Goal: Use online tool/utility: Utilize a website feature to perform a specific function

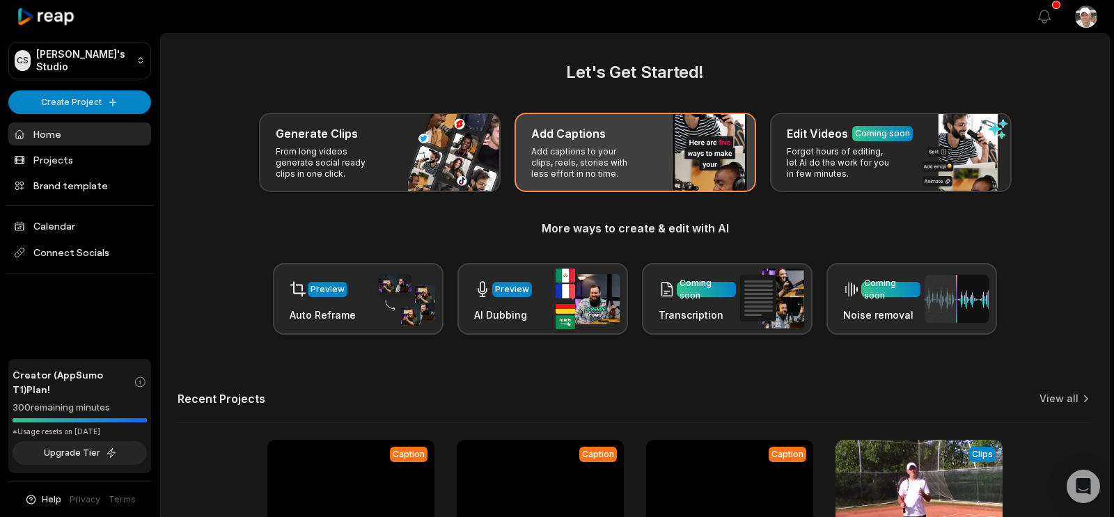
click at [619, 176] on p "Add captions to your clips, reels, stories with less effort in no time." at bounding box center [585, 162] width 108 height 33
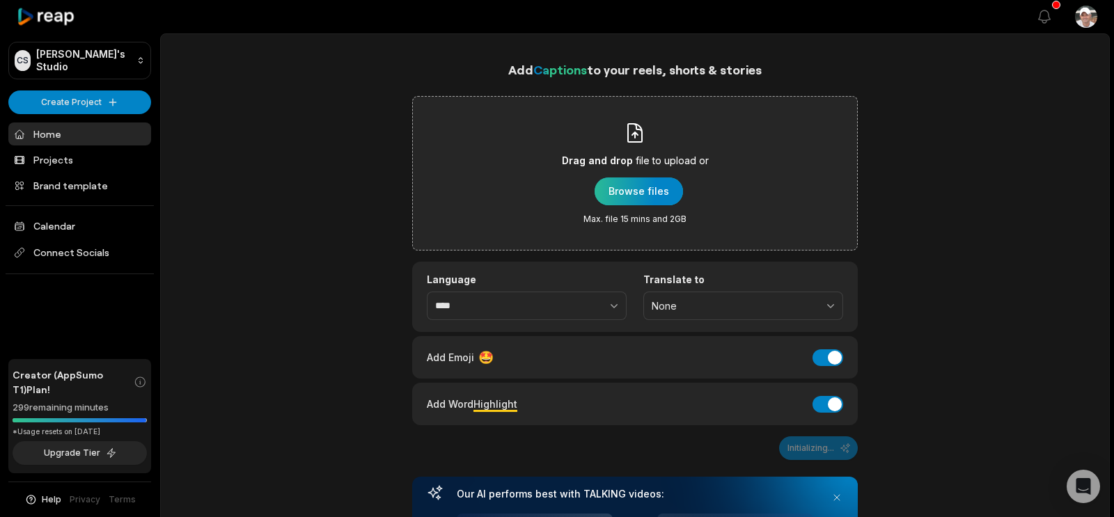
click at [657, 205] on div "button" at bounding box center [639, 192] width 88 height 28
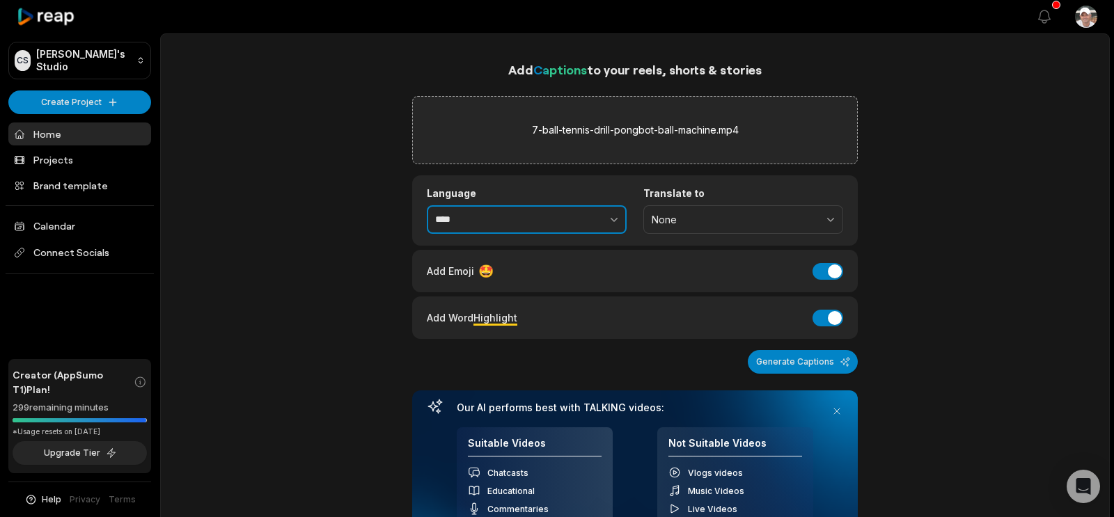
click at [598, 235] on button "button" at bounding box center [584, 219] width 86 height 29
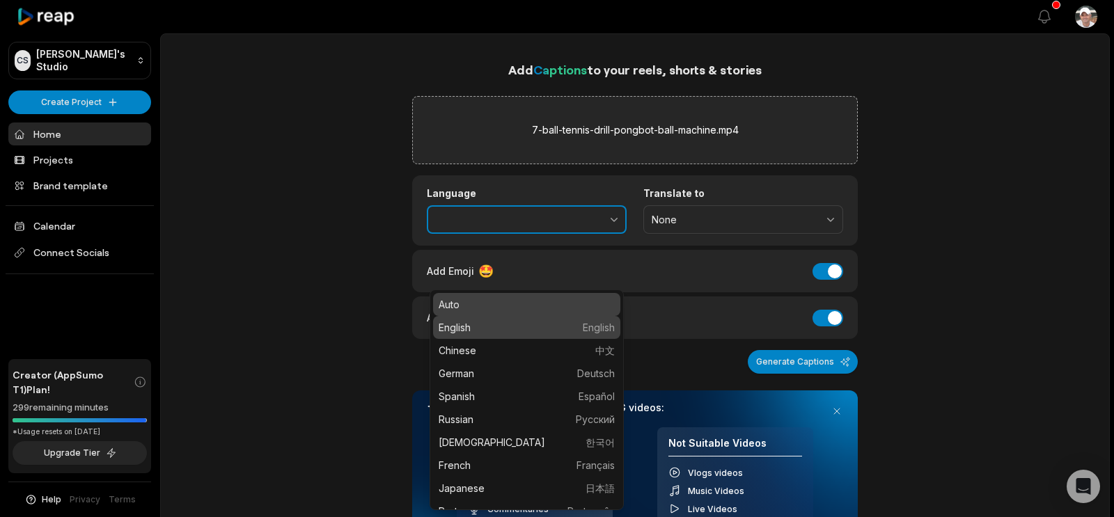
type input "*******"
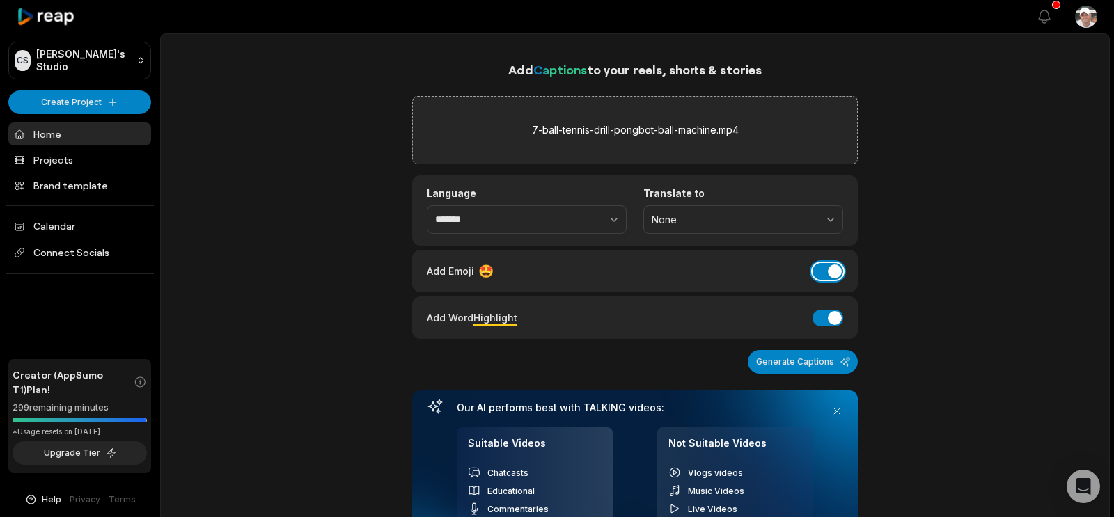
click at [818, 280] on button "Add Emoji" at bounding box center [828, 271] width 31 height 17
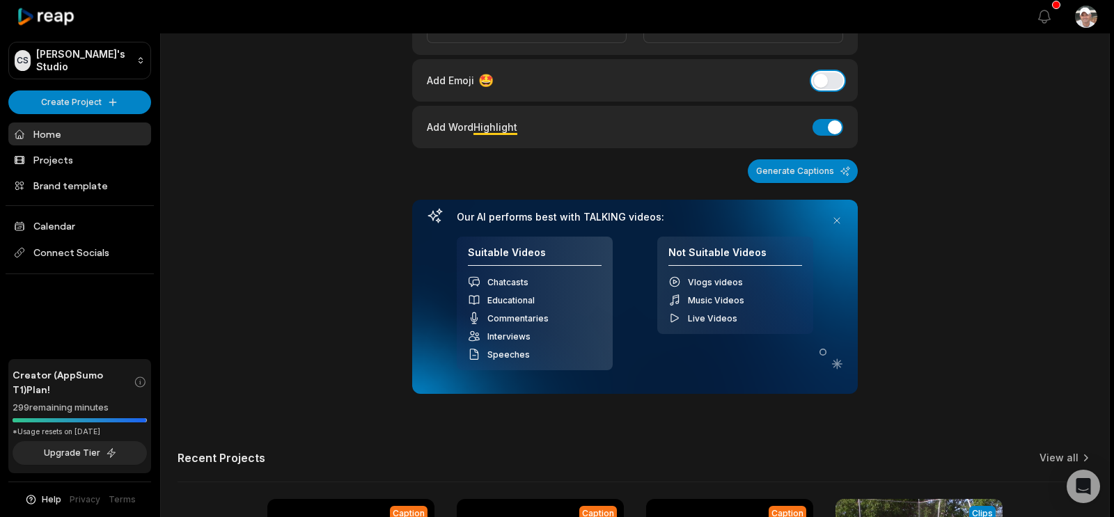
scroll to position [175, 0]
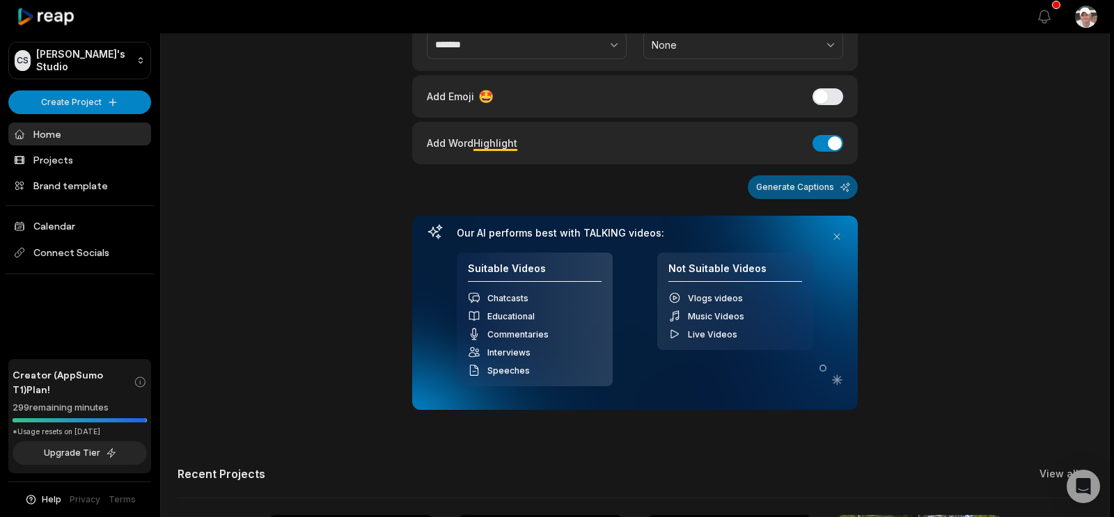
click at [800, 199] on button "Generate Captions" at bounding box center [803, 188] width 110 height 24
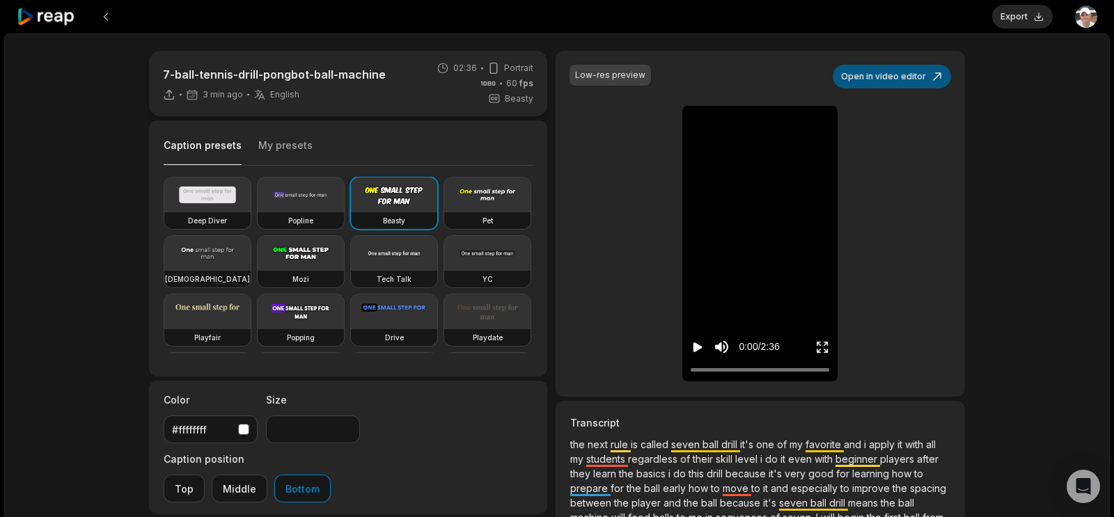
click at [897, 88] on button "Open in video editor" at bounding box center [892, 77] width 118 height 24
